Goal: Information Seeking & Learning: Learn about a topic

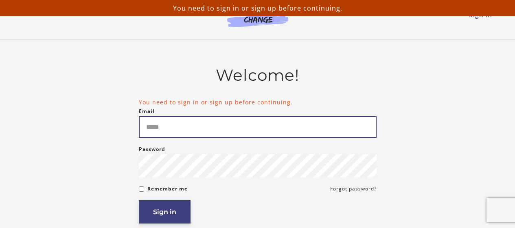
type input "**********"
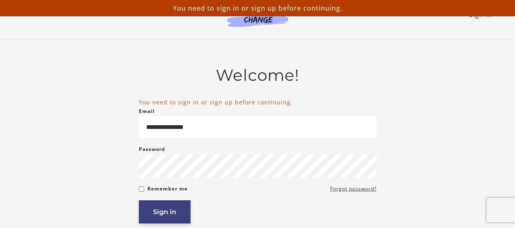
click at [182, 214] on button "Sign in" at bounding box center [165, 211] width 52 height 23
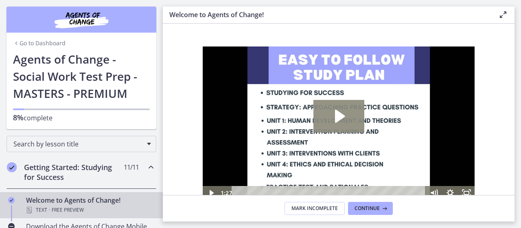
click at [339, 118] on icon "Play Video: c1o6hcmjueu5qasqsu00.mp4" at bounding box center [340, 116] width 10 height 13
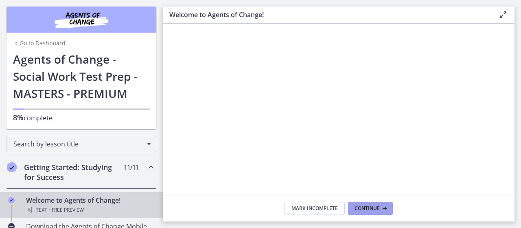
click at [381, 210] on icon at bounding box center [384, 208] width 8 height 7
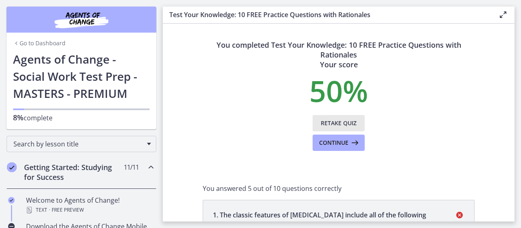
click at [340, 120] on span "Retake Quiz" at bounding box center [339, 123] width 36 height 10
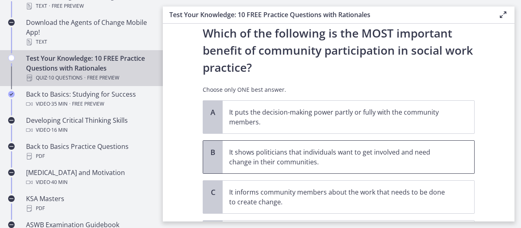
scroll to position [41, 0]
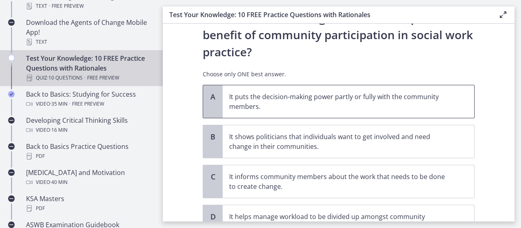
click at [218, 103] on div "A" at bounding box center [213, 101] width 20 height 33
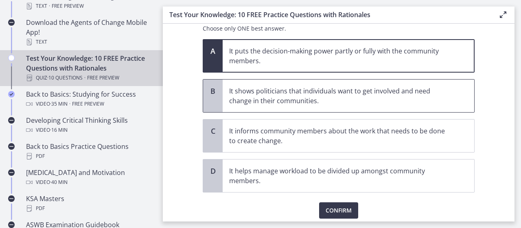
scroll to position [116, 0]
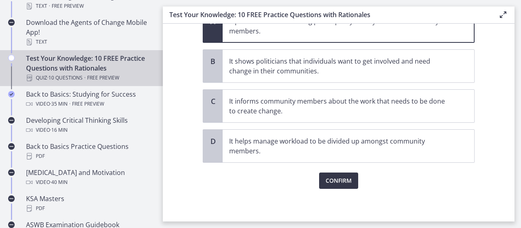
click at [337, 183] on span "Confirm" at bounding box center [339, 181] width 26 height 10
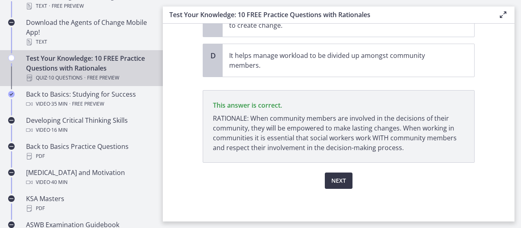
scroll to position [202, 0]
click at [335, 179] on span "Next" at bounding box center [339, 181] width 15 height 10
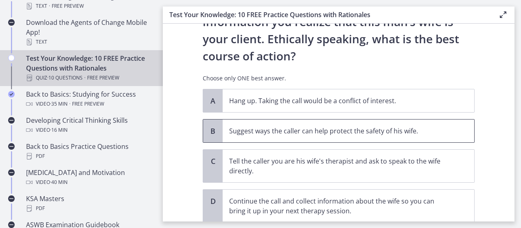
scroll to position [163, 0]
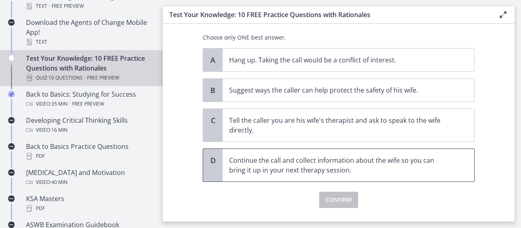
click at [215, 160] on div "D" at bounding box center [213, 165] width 20 height 33
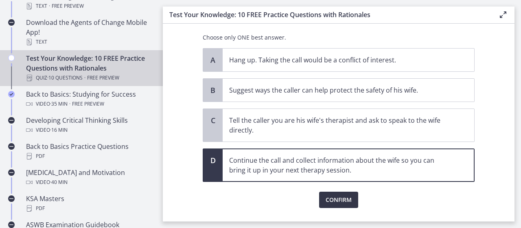
click at [334, 201] on span "Confirm" at bounding box center [339, 200] width 26 height 10
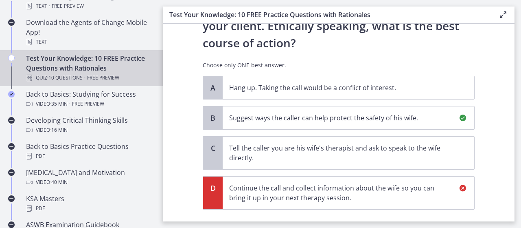
scroll to position [95, 0]
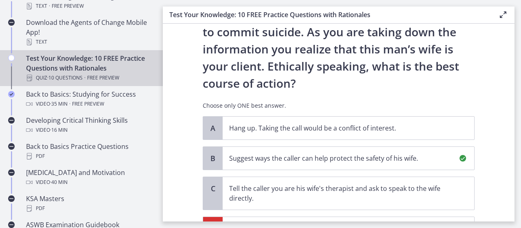
click at [204, 161] on div "B" at bounding box center [213, 158] width 20 height 23
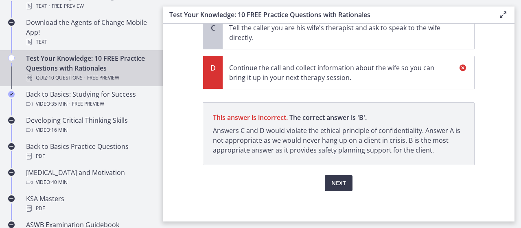
scroll to position [258, 0]
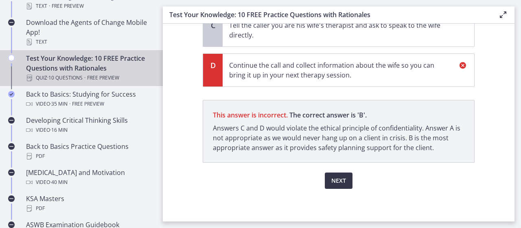
click at [336, 181] on span "Next" at bounding box center [339, 181] width 15 height 10
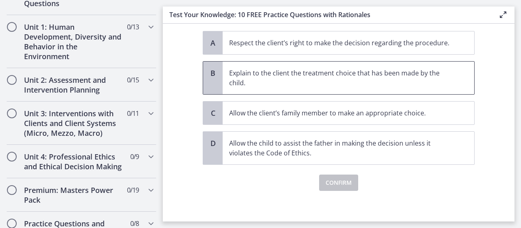
scroll to position [543, 0]
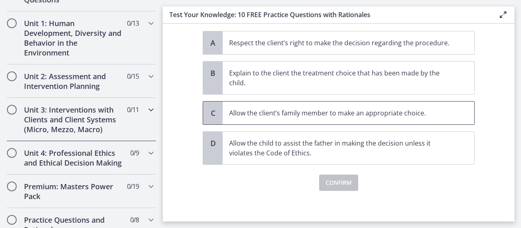
click at [242, 121] on span "Allow the client’s family member to make an appropriate choice." at bounding box center [349, 112] width 252 height 23
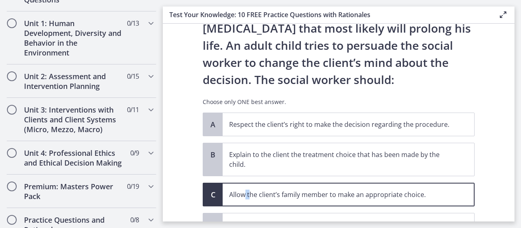
scroll to position [163, 0]
